Goal: Obtain resource: Obtain resource

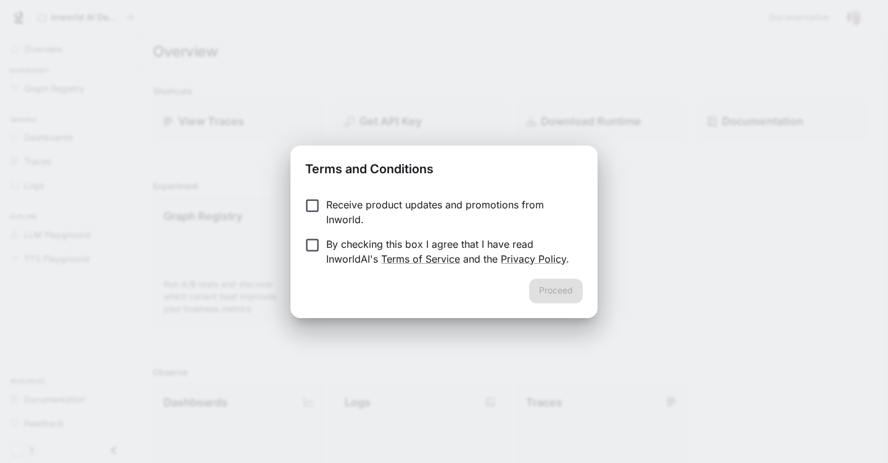
click at [384, 213] on p "Receive product updates and promotions from Inworld." at bounding box center [449, 212] width 247 height 30
click at [384, 246] on p "By checking this box I agree that I have read InworldAI's Terms of Service and …" at bounding box center [449, 252] width 247 height 30
click at [544, 290] on button "Proceed" at bounding box center [556, 291] width 54 height 25
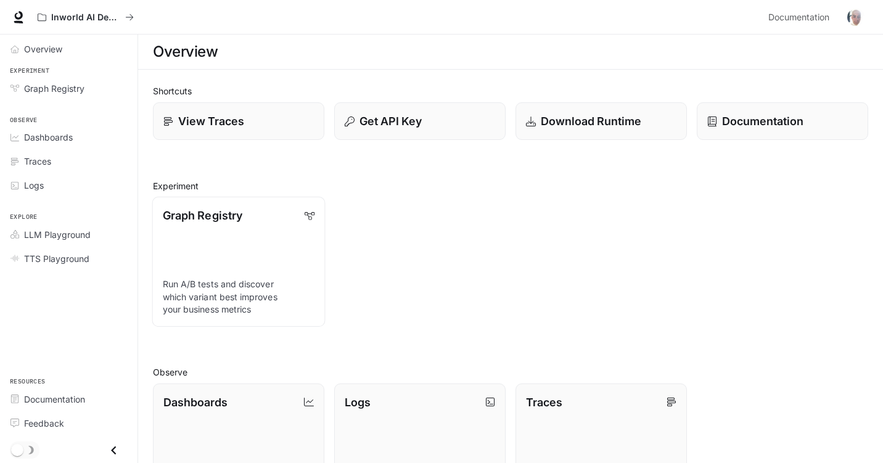
click at [248, 271] on link "Graph Registry Run A/B tests and discover which variant best improves your busi…" at bounding box center [238, 262] width 173 height 130
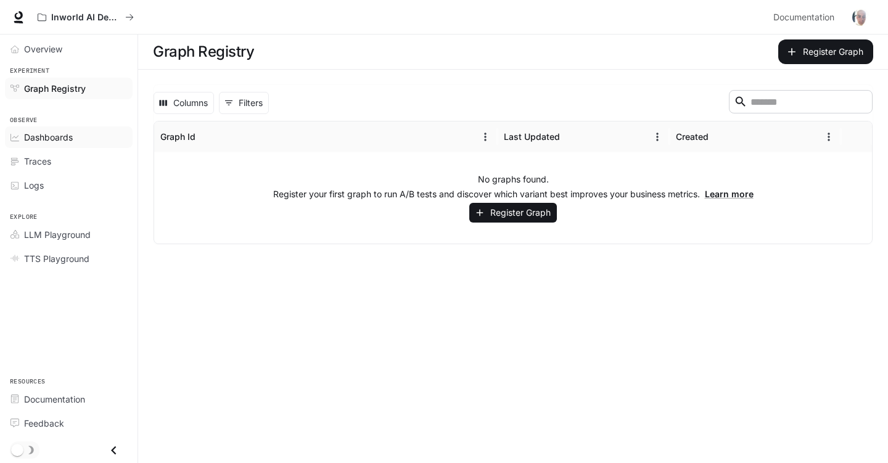
click at [58, 145] on link "Dashboards" at bounding box center [69, 137] width 128 height 22
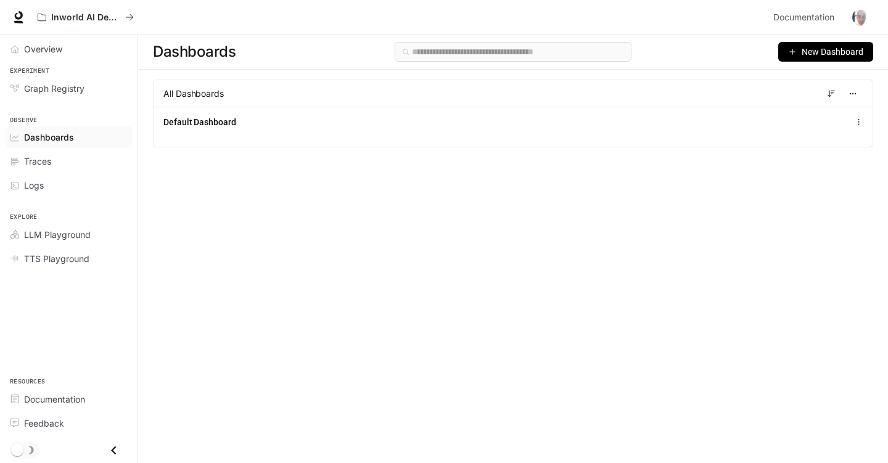
click at [52, 149] on li "Traces" at bounding box center [69, 161] width 138 height 24
click at [52, 167] on div "Traces" at bounding box center [75, 161] width 103 height 13
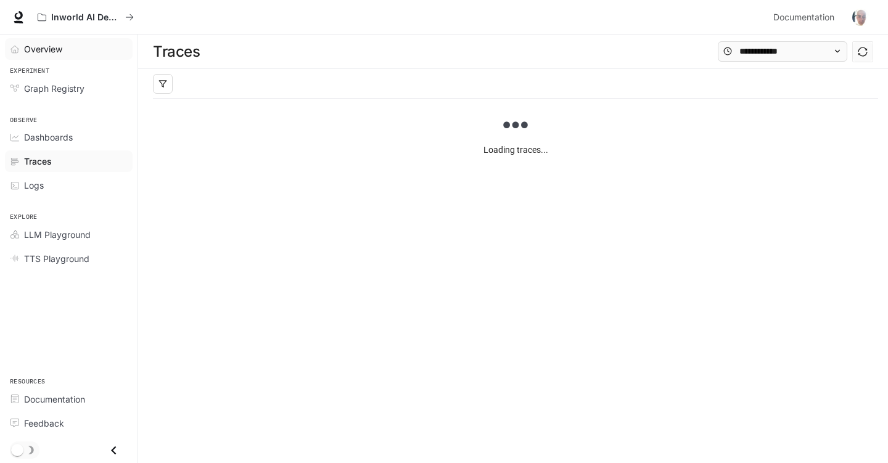
click at [63, 54] on div "Overview" at bounding box center [75, 49] width 103 height 13
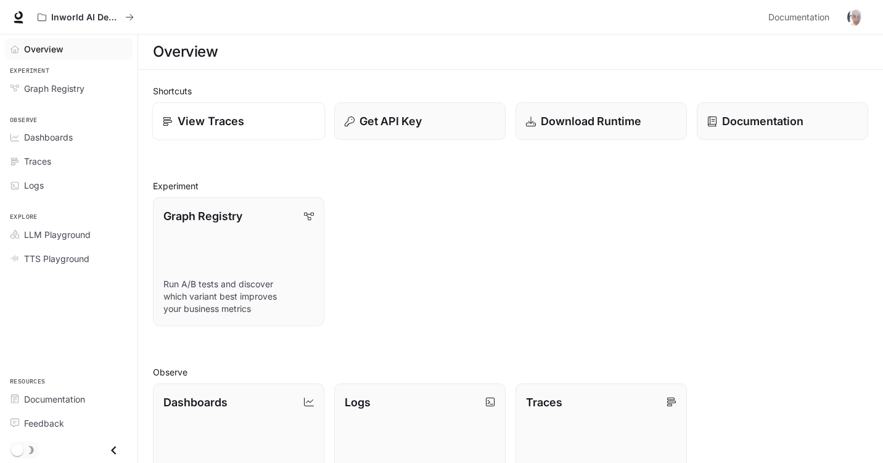
click at [293, 132] on link "View Traces" at bounding box center [238, 121] width 173 height 38
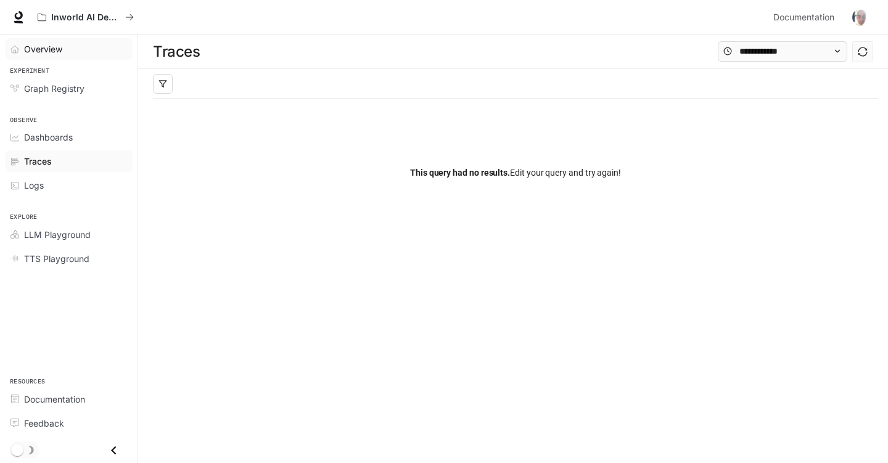
click at [83, 52] on div "Overview" at bounding box center [75, 49] width 103 height 13
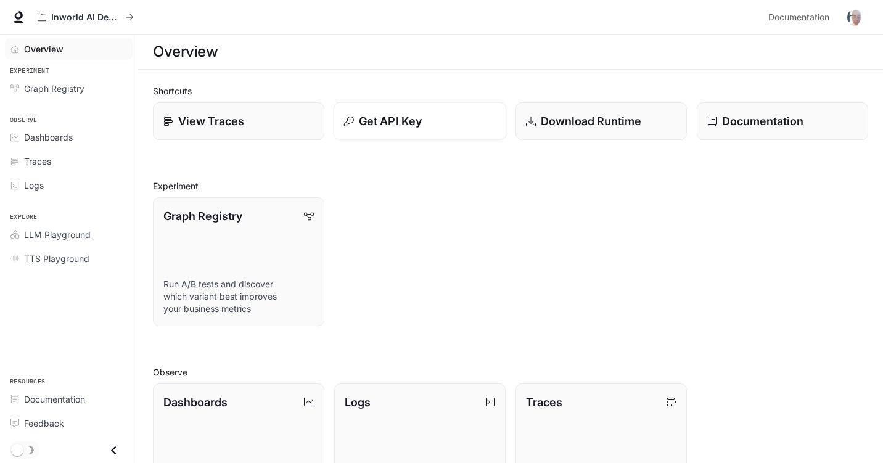
click at [387, 112] on button "Get API Key" at bounding box center [420, 121] width 173 height 38
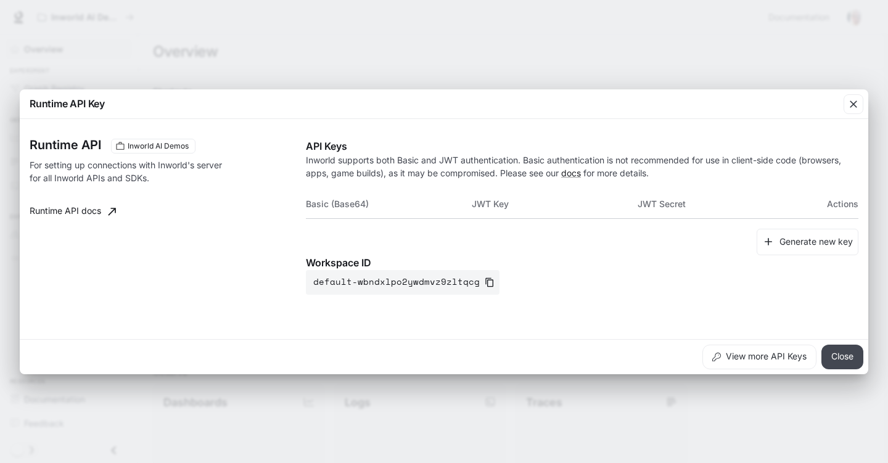
click at [848, 362] on button "Close" at bounding box center [843, 357] width 42 height 25
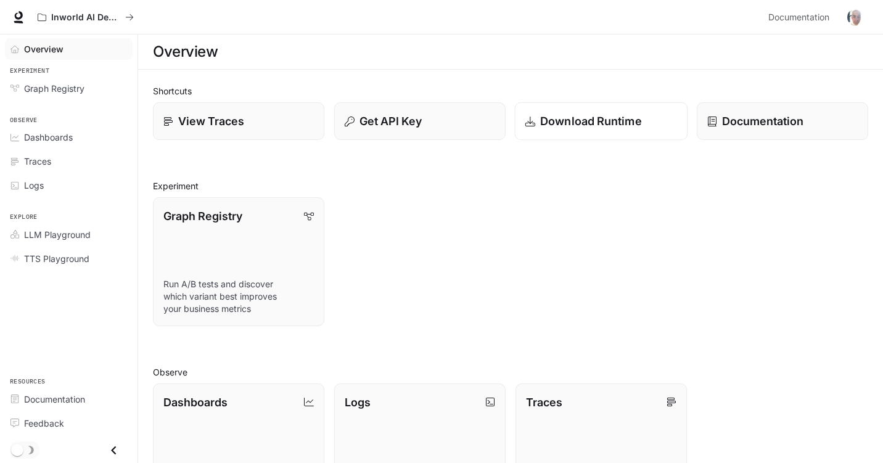
scroll to position [249, 0]
